Goal: Task Accomplishment & Management: Use online tool/utility

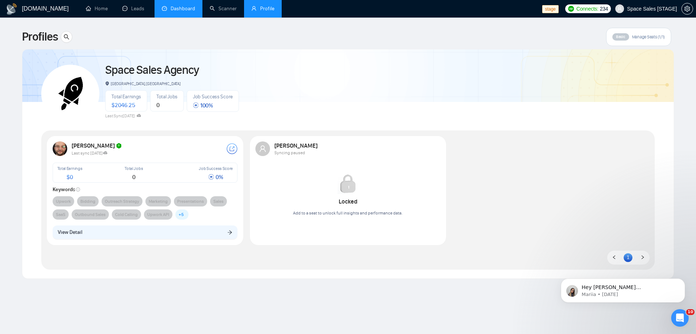
click at [195, 5] on link "Dashboard" at bounding box center [178, 8] width 33 height 6
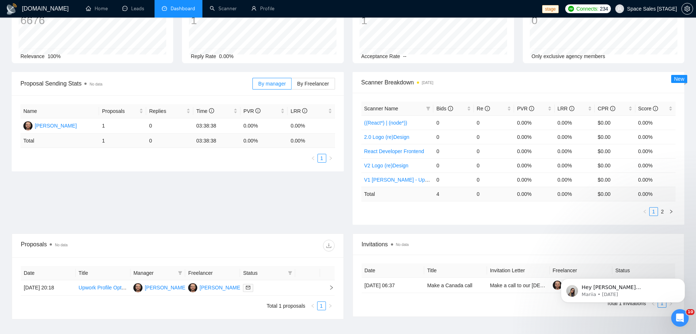
scroll to position [107, 0]
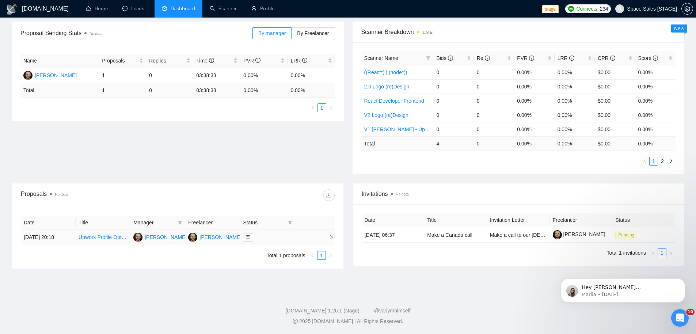
click at [108, 243] on td "Upwork Profile Optimization Expert for Lead Generation" at bounding box center [103, 237] width 55 height 15
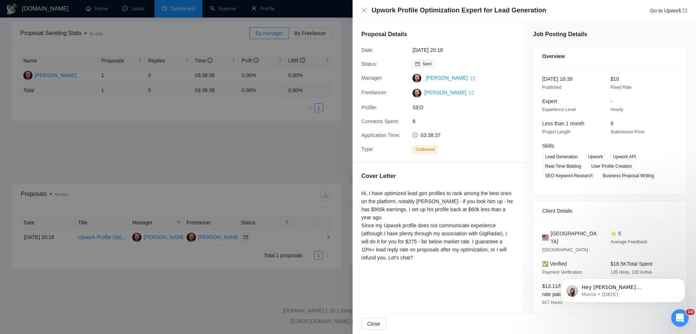
click at [169, 148] on div at bounding box center [348, 167] width 696 height 334
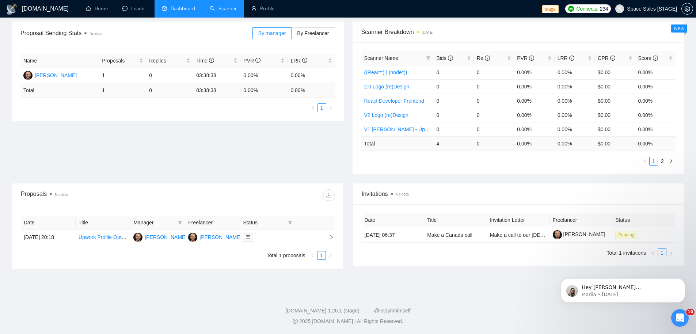
click at [229, 8] on link "Scanner" at bounding box center [223, 8] width 27 height 6
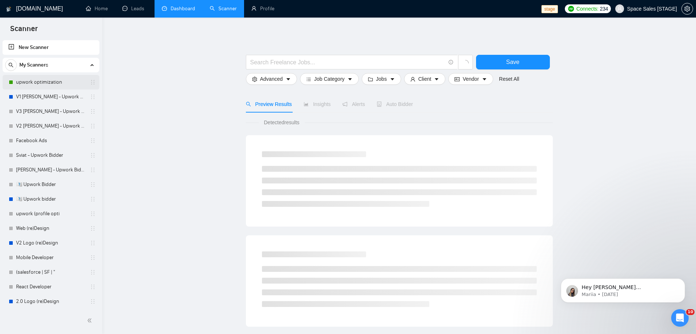
click at [59, 84] on link "upwork optimization" at bounding box center [50, 82] width 69 height 15
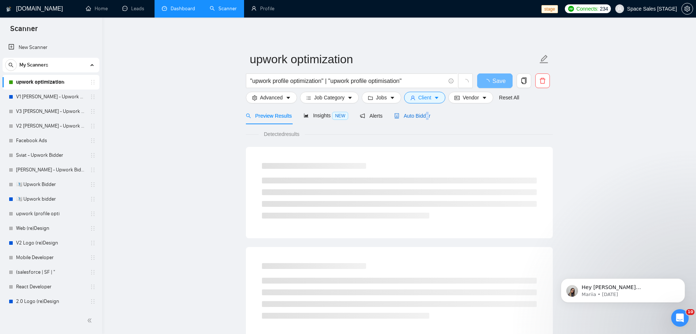
click at [429, 115] on span "Auto Bidder" at bounding box center [412, 116] width 36 height 6
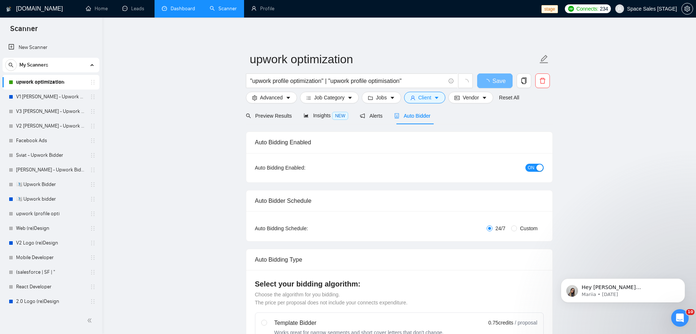
click at [420, 117] on span "Auto Bidder" at bounding box center [412, 116] width 36 height 6
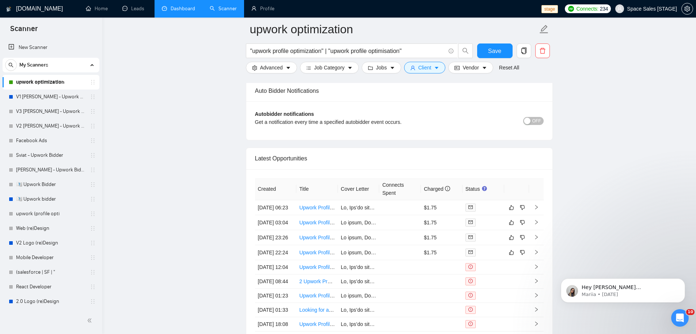
scroll to position [1768, 0]
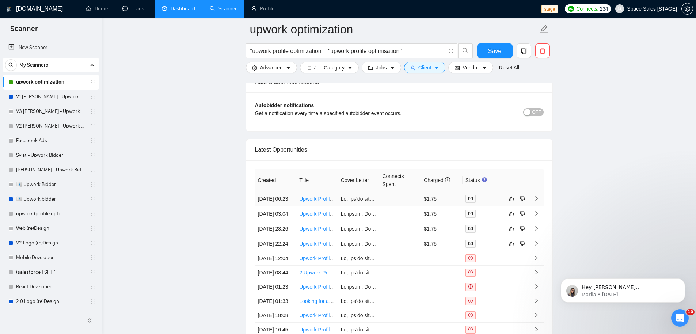
click at [393, 204] on td at bounding box center [400, 198] width 42 height 15
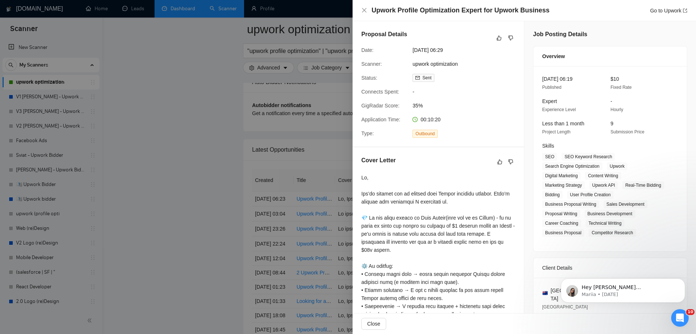
click at [273, 152] on div at bounding box center [348, 167] width 696 height 334
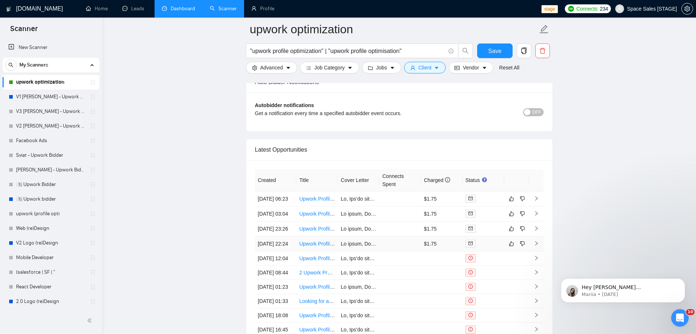
scroll to position [1849, 0]
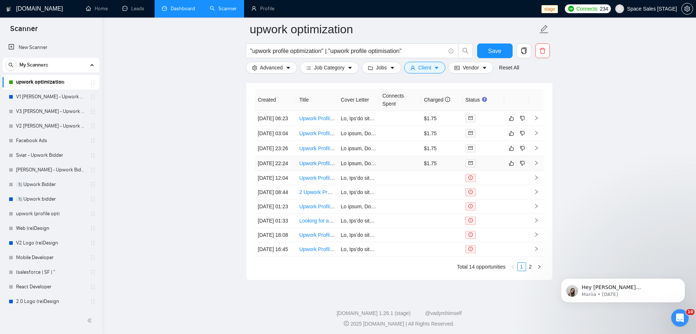
click at [394, 171] on td at bounding box center [400, 163] width 42 height 15
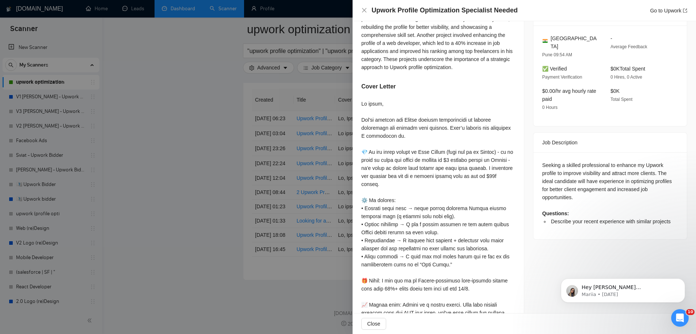
scroll to position [176, 0]
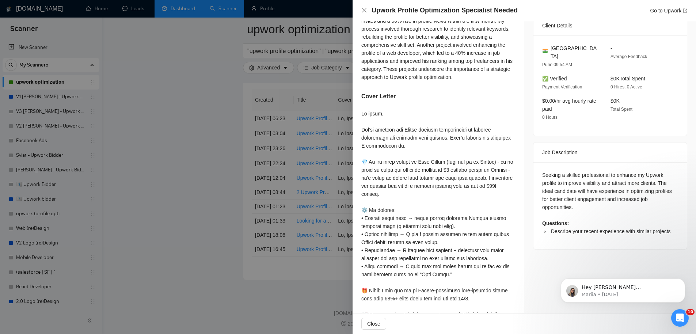
click at [213, 160] on div at bounding box center [348, 167] width 696 height 334
